Goal: Find specific page/section: Find specific page/section

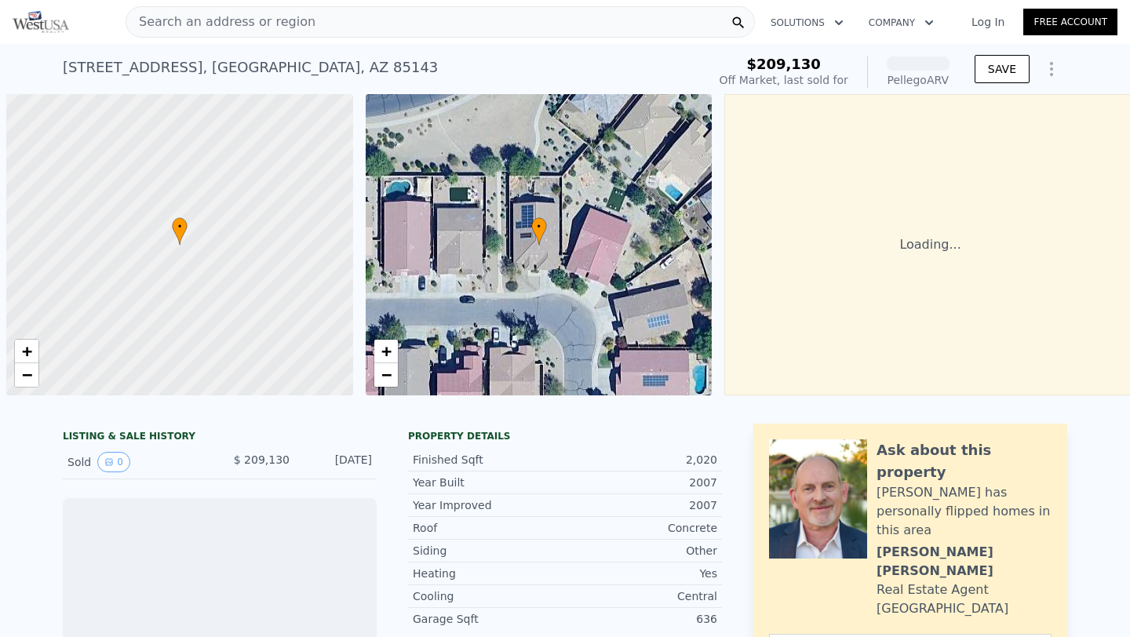
scroll to position [0, 6]
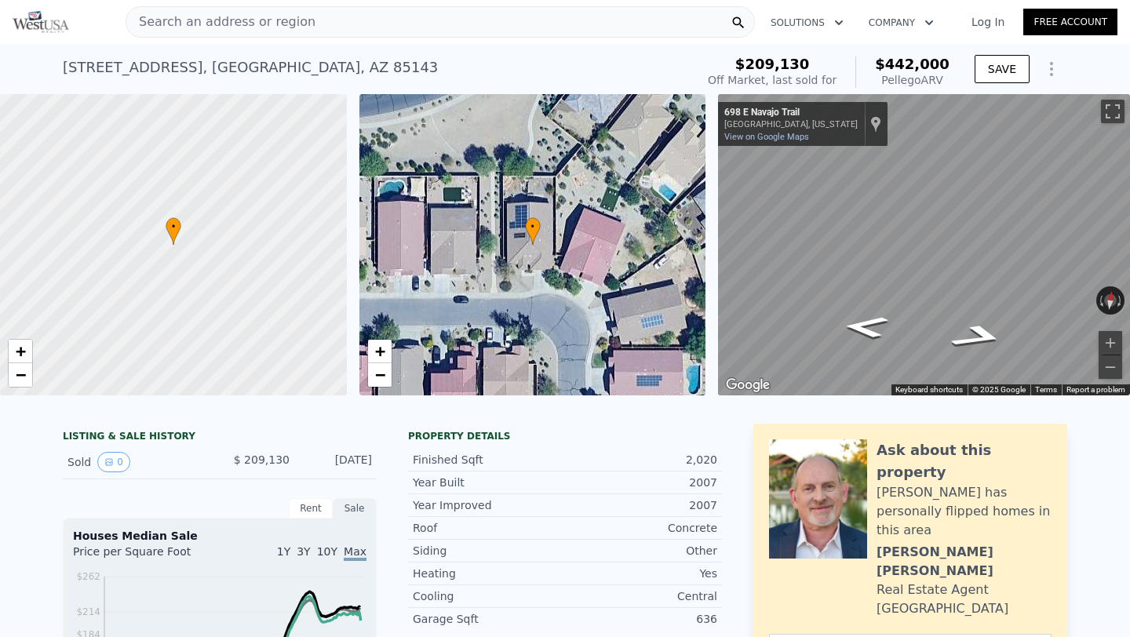
click at [250, 18] on span "Search an address or region" at bounding box center [220, 22] width 189 height 19
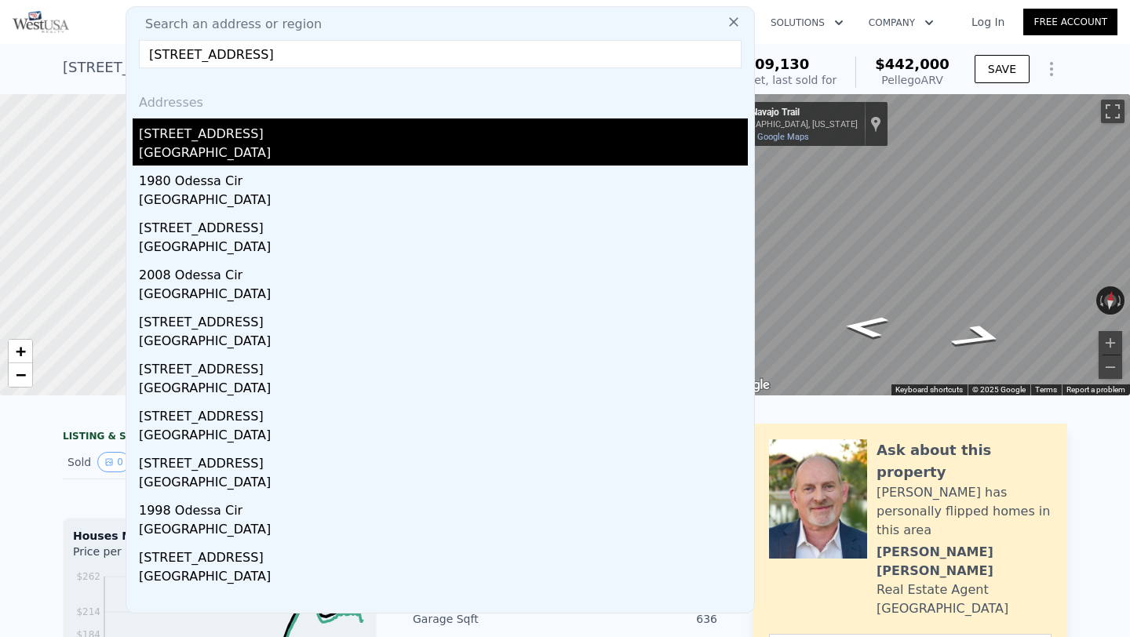
type input "[STREET_ADDRESS]"
click at [240, 140] on div "[STREET_ADDRESS]" at bounding box center [443, 131] width 609 height 25
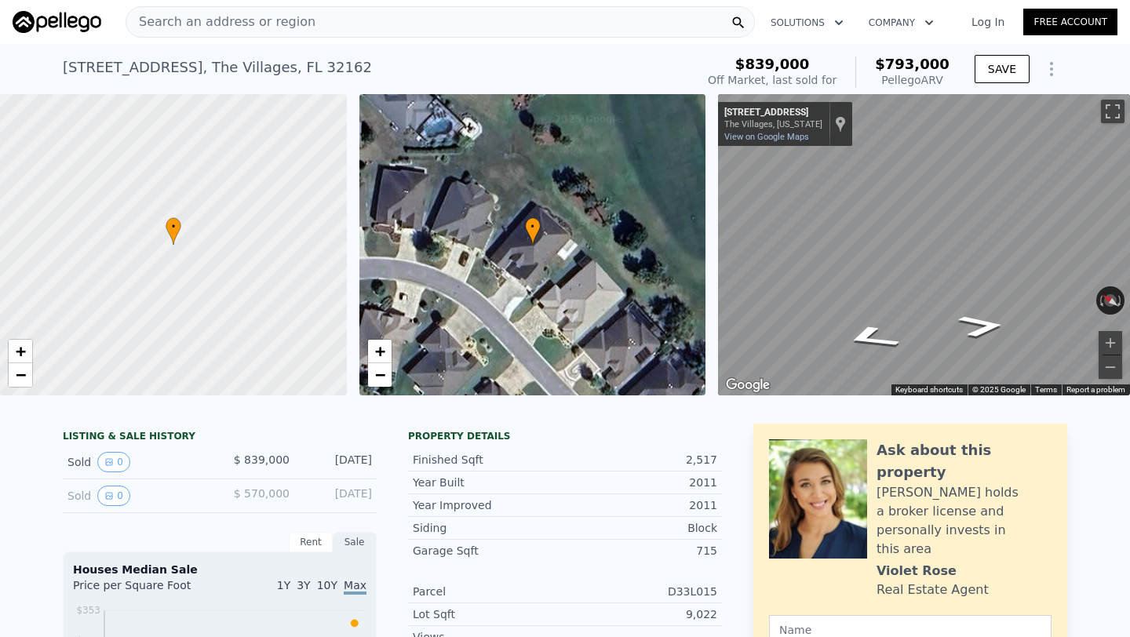
click at [260, 23] on span "Search an address or region" at bounding box center [220, 22] width 189 height 19
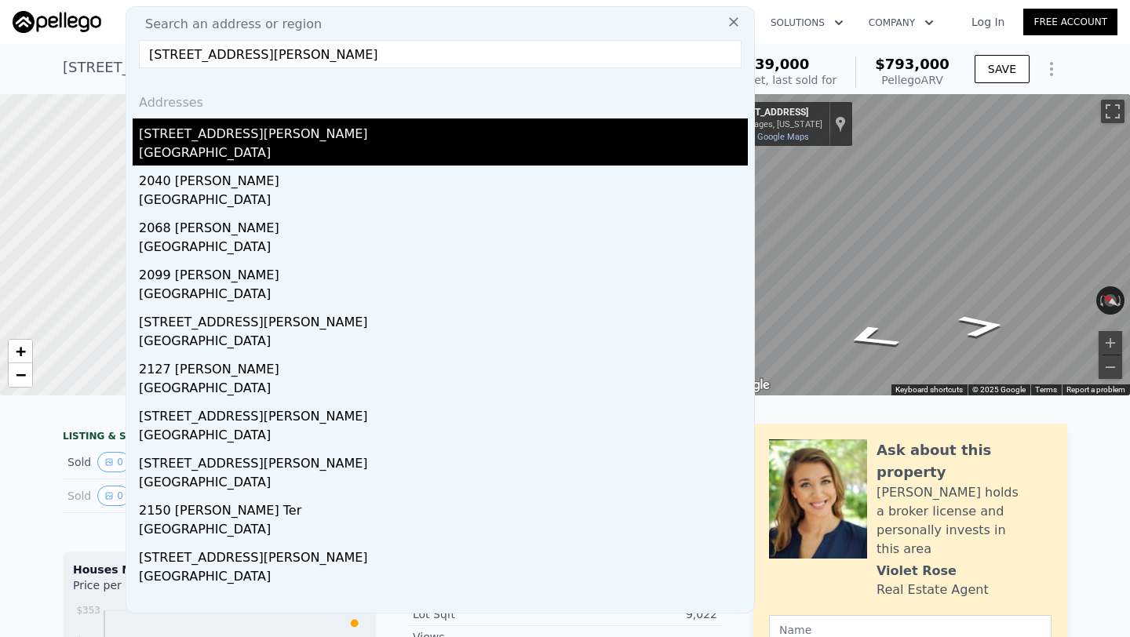
type input "[STREET_ADDRESS][PERSON_NAME]"
click at [178, 144] on div "[GEOGRAPHIC_DATA]" at bounding box center [443, 155] width 609 height 22
